Goal: Check status: Check status

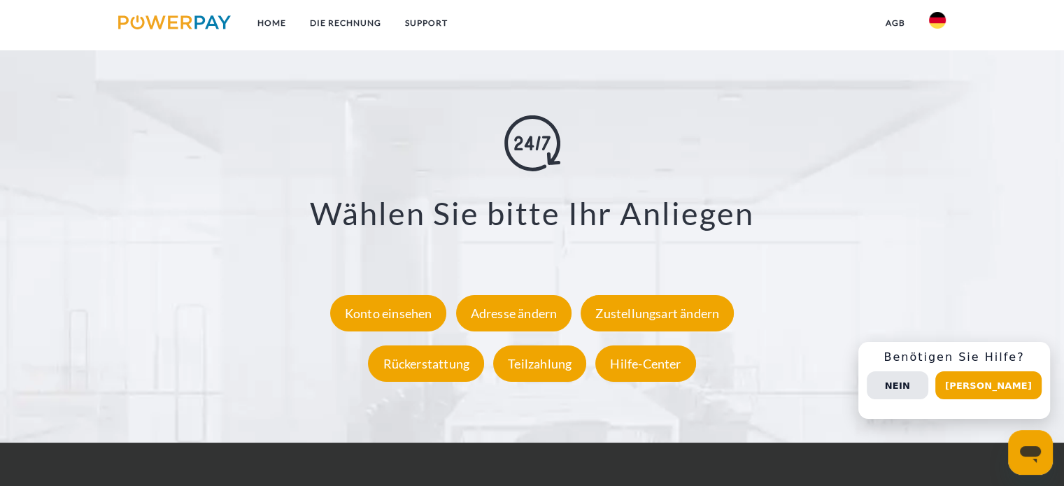
scroll to position [2499, 0]
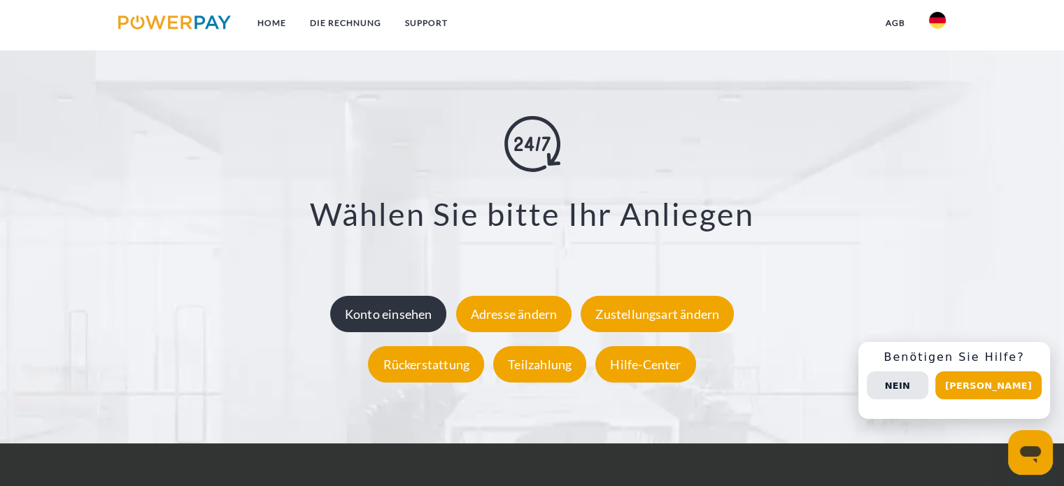
click at [436, 311] on div "Konto einsehen" at bounding box center [388, 314] width 117 height 36
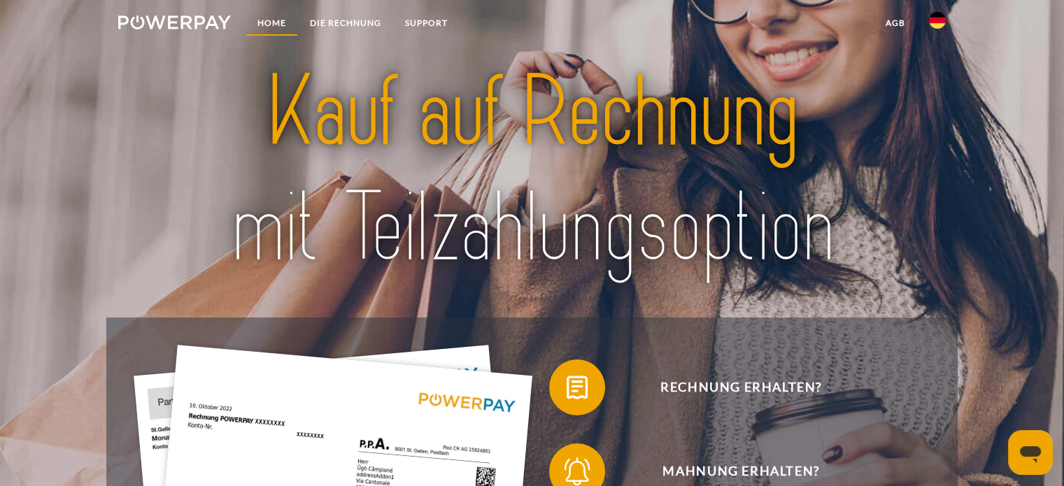
click at [274, 30] on link "Home" at bounding box center [271, 22] width 52 height 25
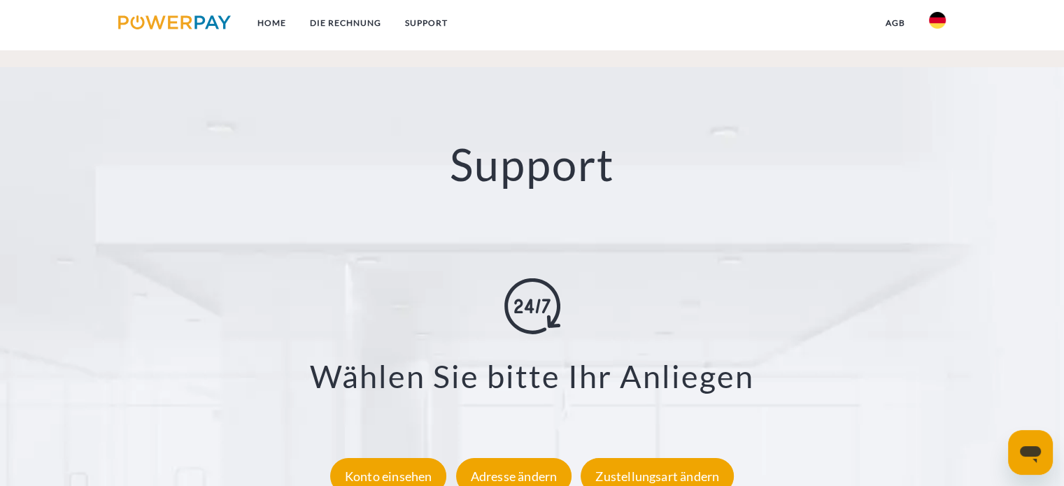
scroll to position [2427, 0]
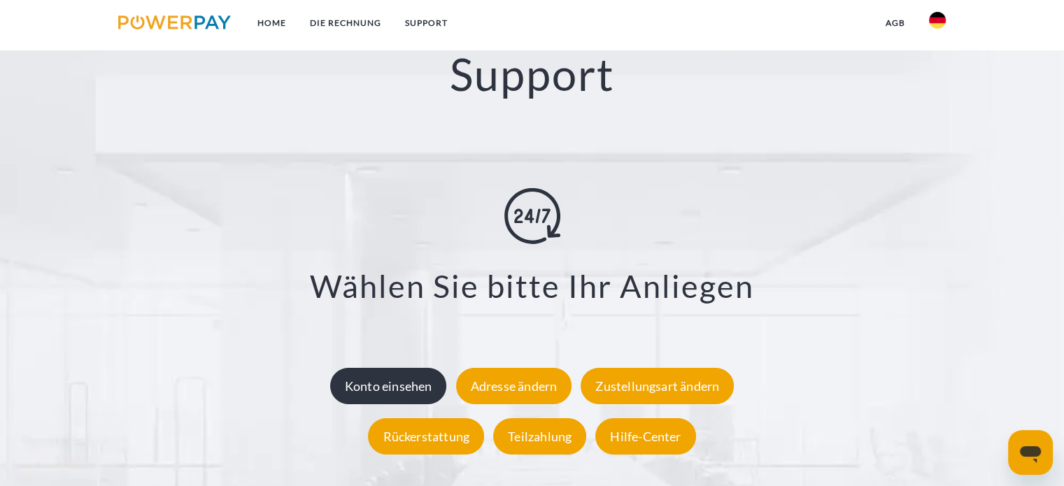
click at [426, 394] on div "Konto einsehen" at bounding box center [388, 386] width 117 height 36
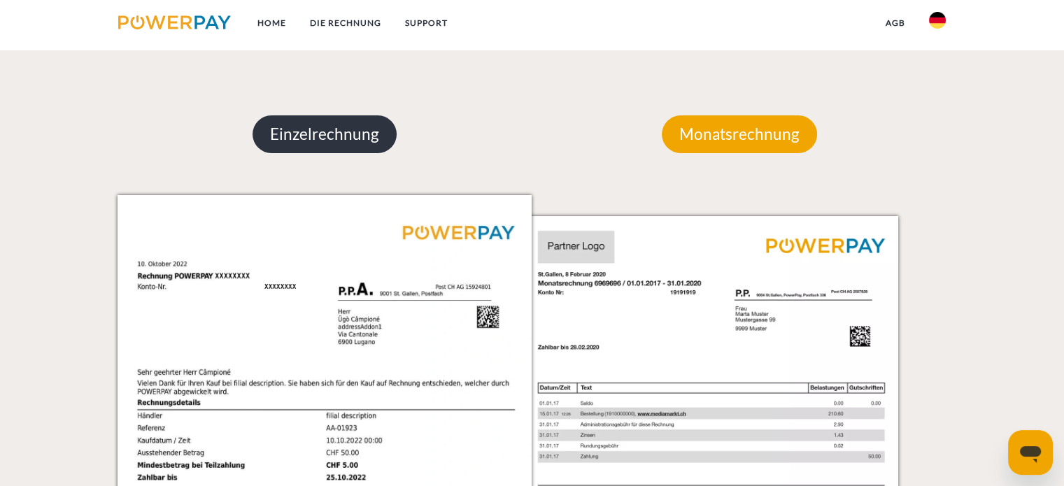
scroll to position [1245, 0]
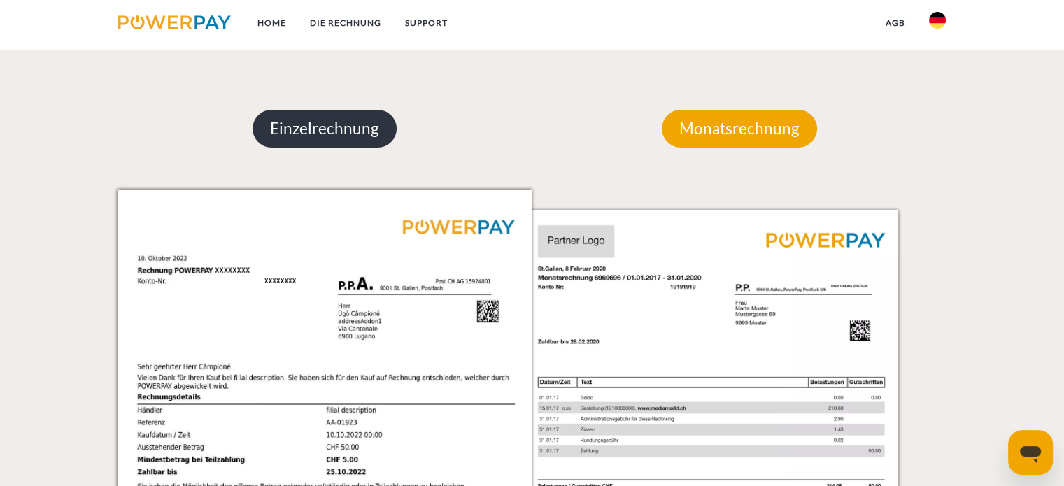
click at [358, 135] on p "Einzelrechnung" at bounding box center [324, 129] width 144 height 38
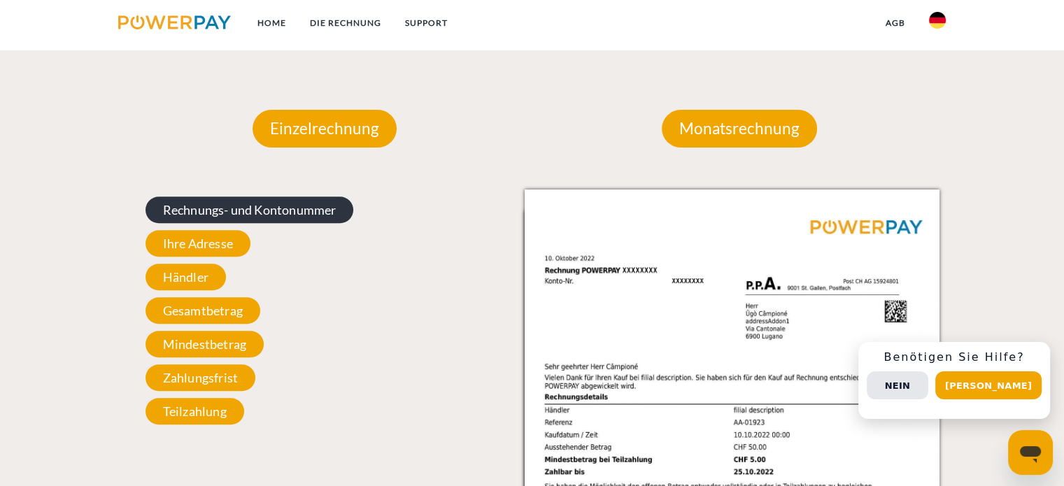
click at [323, 210] on span "Rechnungs- und Kontonummer" at bounding box center [249, 209] width 208 height 27
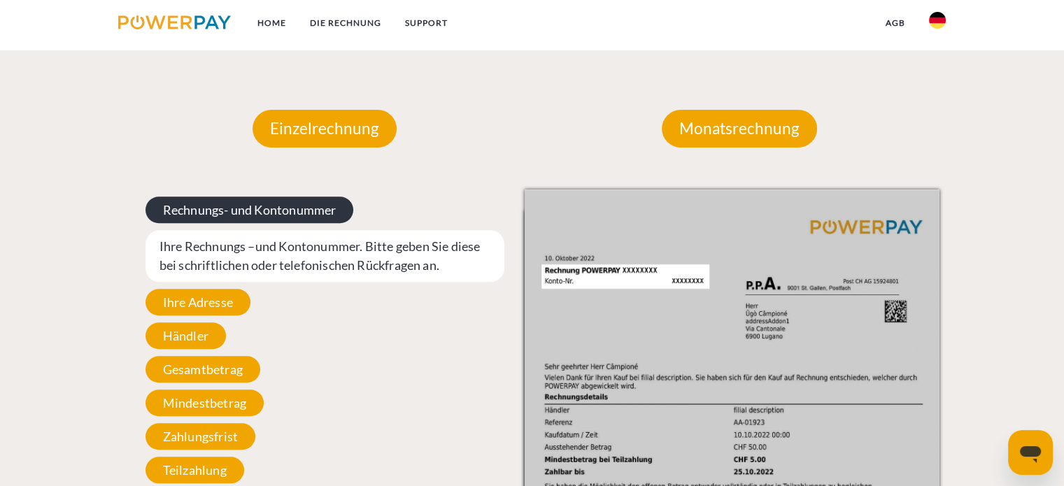
click at [323, 210] on span "Rechnungs- und Kontonummer" at bounding box center [249, 209] width 208 height 27
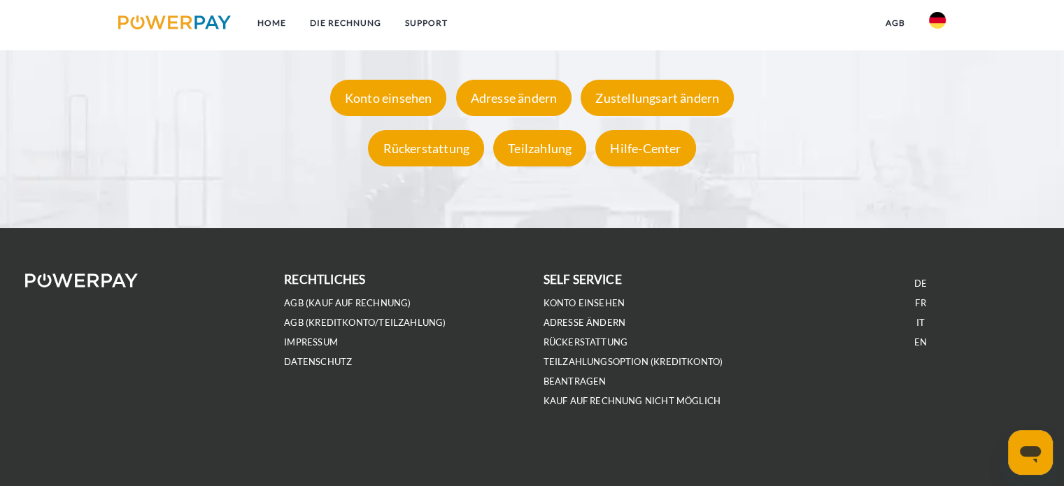
scroll to position [2696, 0]
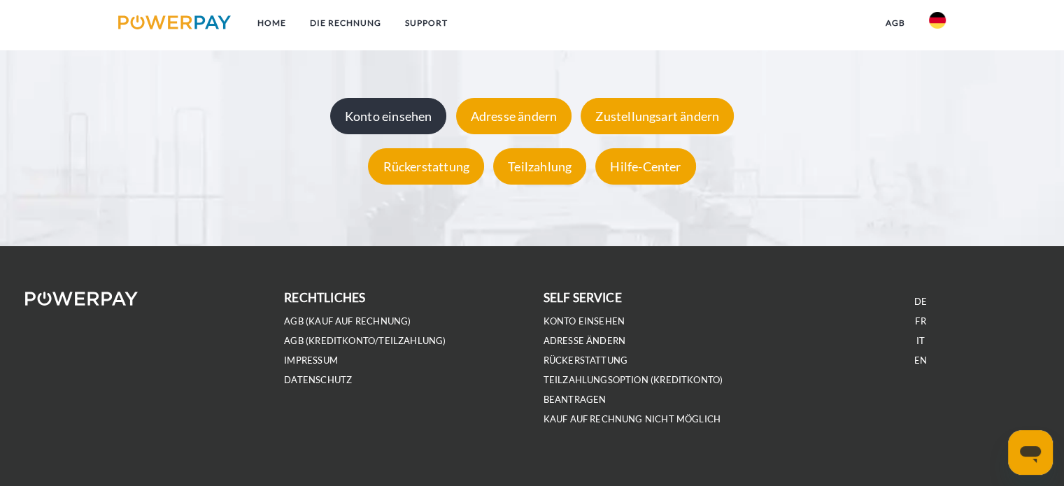
click at [410, 131] on div "Konto einsehen" at bounding box center [388, 117] width 117 height 36
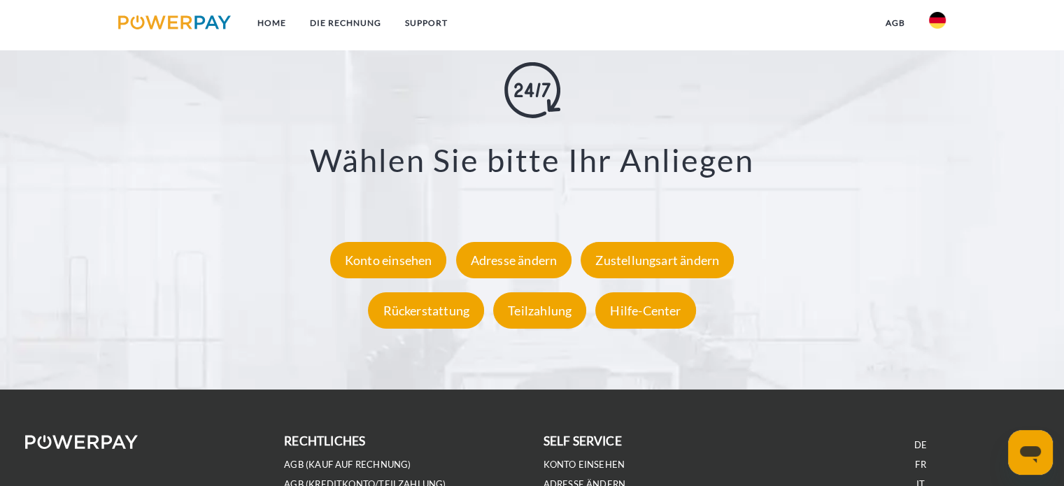
scroll to position [2554, 0]
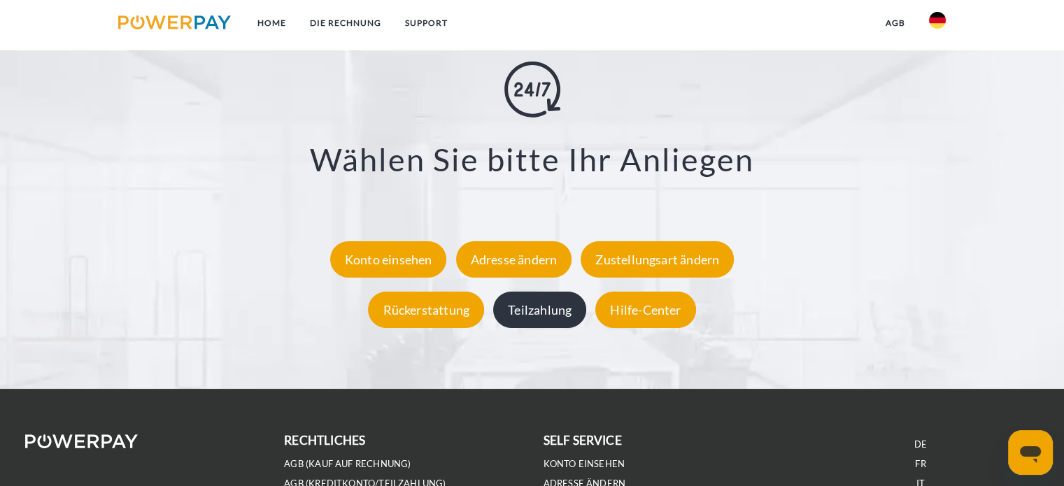
click at [571, 307] on div "Teilzahlung" at bounding box center [539, 310] width 93 height 36
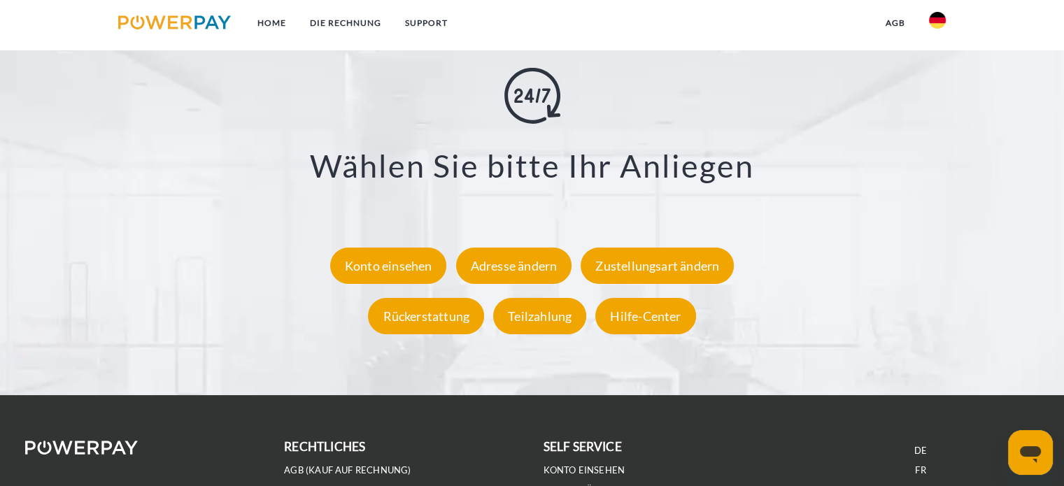
scroll to position [2715, 0]
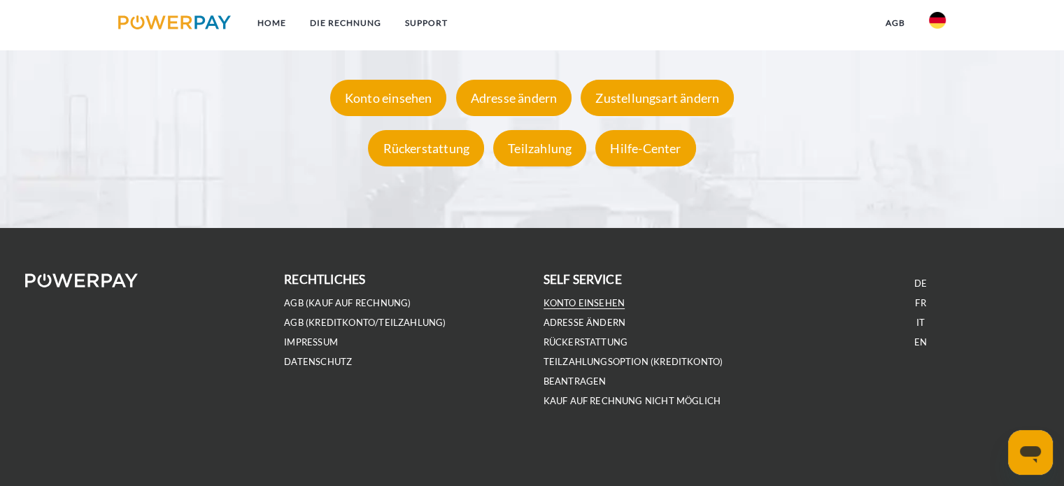
click at [598, 308] on link "Konto einsehen" at bounding box center [584, 303] width 82 height 12
click at [601, 399] on link "Kauf auf Rechnung nicht möglich" at bounding box center [632, 401] width 178 height 12
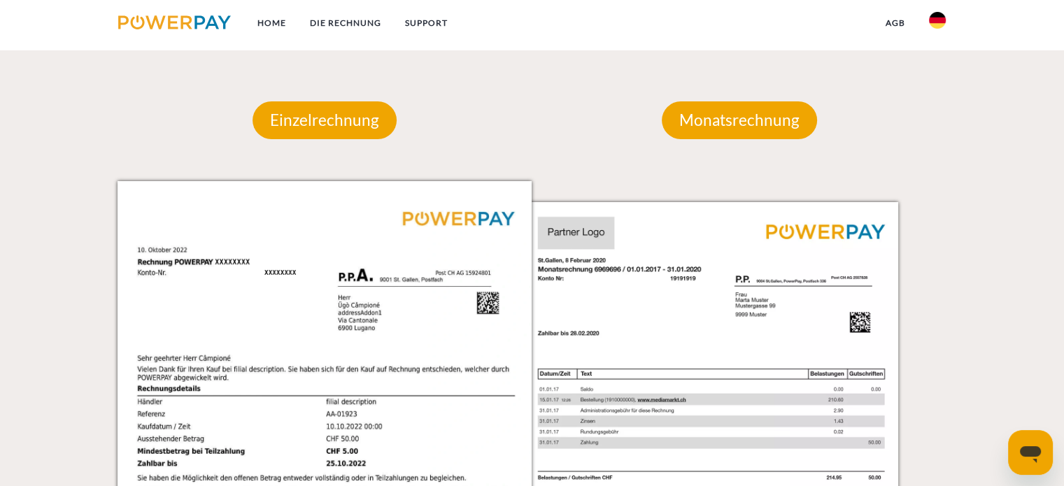
scroll to position [1252, 0]
